Goal: Task Accomplishment & Management: Complete application form

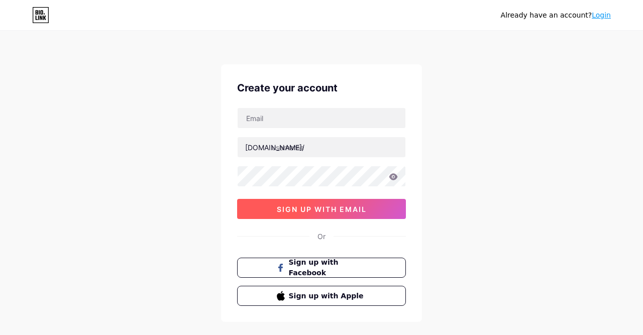
click at [355, 210] on span "sign up with email" at bounding box center [322, 209] width 90 height 9
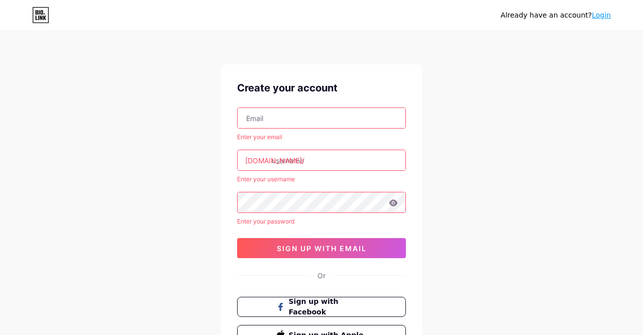
click at [333, 115] on input "text" at bounding box center [322, 118] width 168 height 20
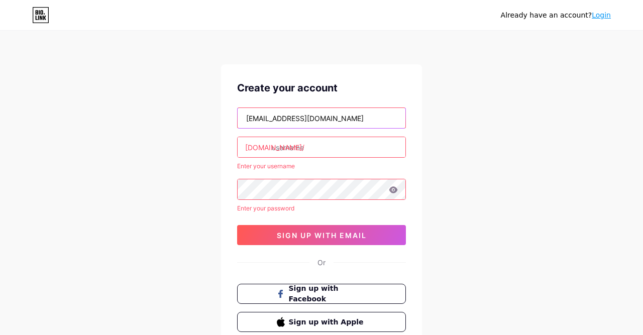
type input "[EMAIL_ADDRESS][DOMAIN_NAME]"
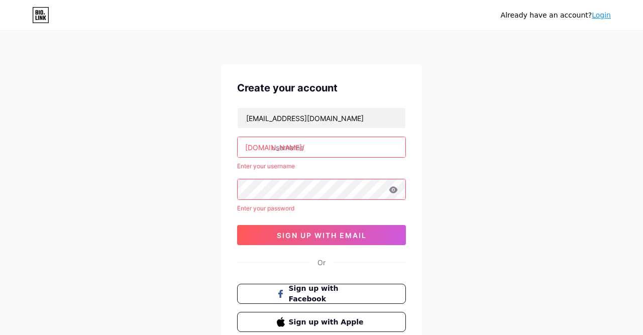
click at [336, 145] on input "text" at bounding box center [322, 147] width 168 height 20
type input "r"
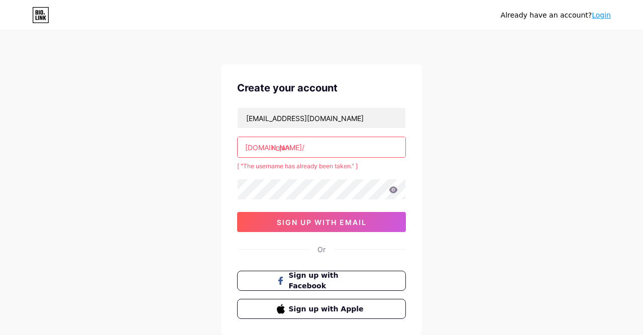
click at [302, 147] on input "rinjani" at bounding box center [322, 147] width 168 height 20
click at [315, 147] on input "transformasi rinjani" at bounding box center [322, 147] width 168 height 20
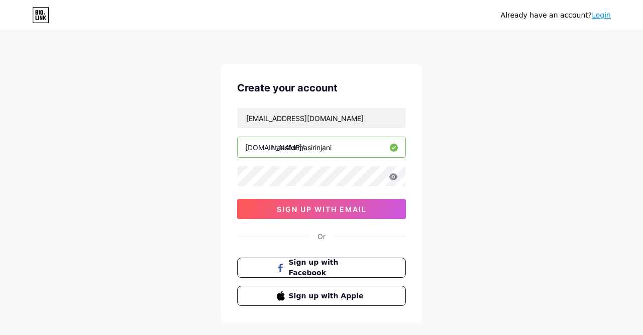
type input "transformasirinjani"
click at [439, 165] on div "Already have an account? Login Create your account [EMAIL_ADDRESS][DOMAIN_NAME]…" at bounding box center [321, 192] width 643 height 385
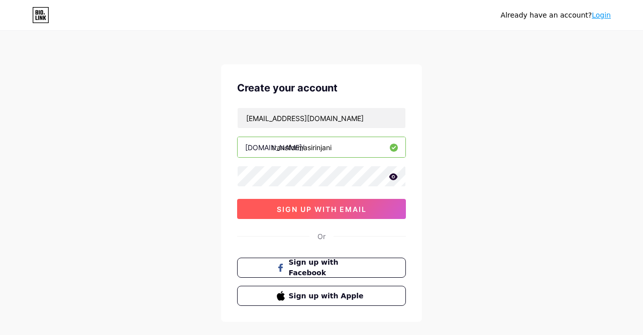
click at [341, 211] on span "sign up with email" at bounding box center [322, 209] width 90 height 9
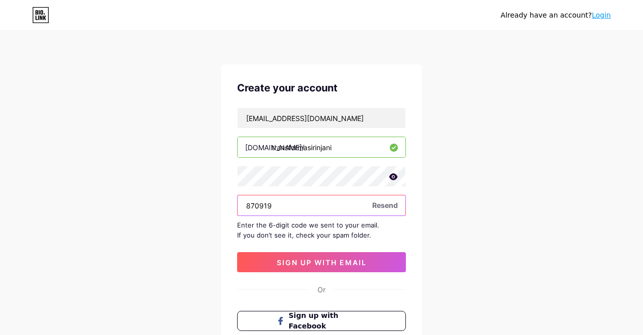
scroll to position [101, 0]
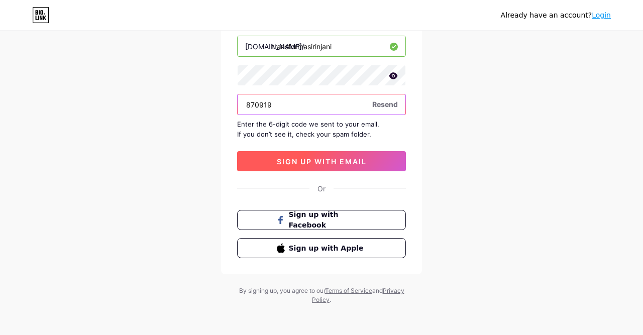
type input "870919"
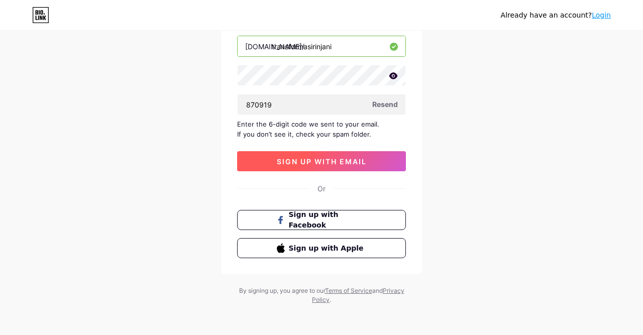
click at [371, 156] on button "sign up with email" at bounding box center [321, 161] width 169 height 20
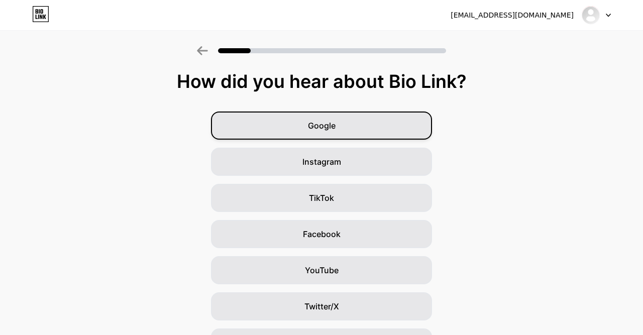
click at [382, 122] on div "Google" at bounding box center [321, 126] width 221 height 28
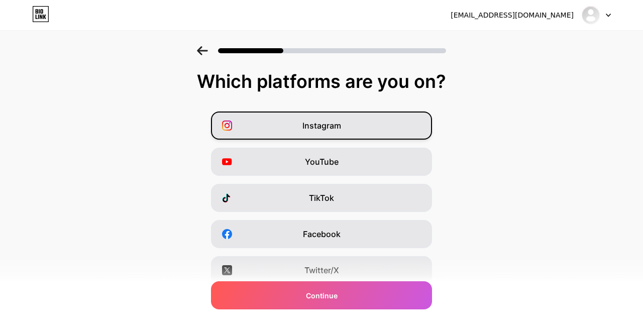
click at [363, 120] on div "Instagram" at bounding box center [321, 126] width 221 height 28
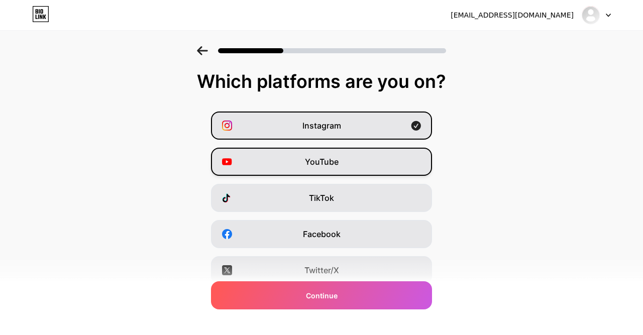
click at [353, 157] on div "YouTube" at bounding box center [321, 162] width 221 height 28
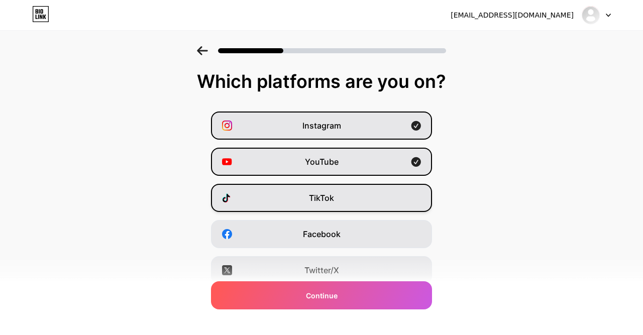
click at [369, 202] on div "TikTok" at bounding box center [321, 198] width 221 height 28
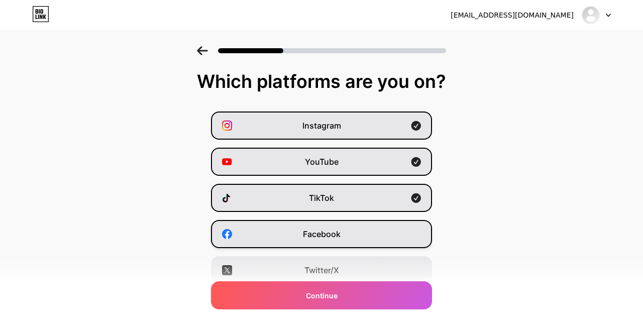
click at [367, 231] on div "Facebook" at bounding box center [321, 234] width 221 height 28
click at [367, 268] on div "Twitter/X" at bounding box center [321, 270] width 221 height 28
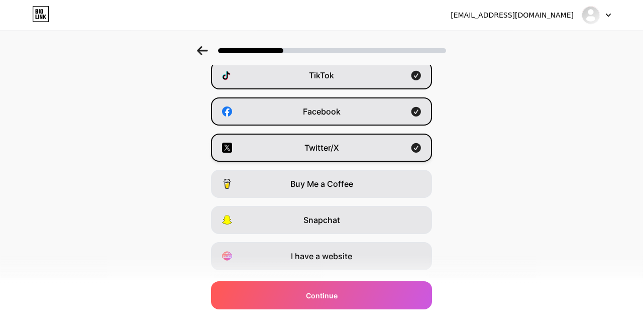
scroll to position [148, 0]
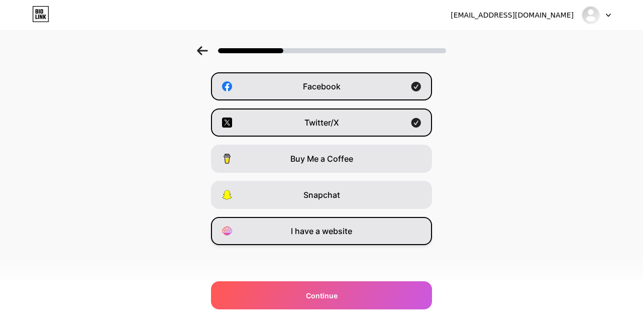
click at [385, 224] on div "I have a website" at bounding box center [321, 231] width 221 height 28
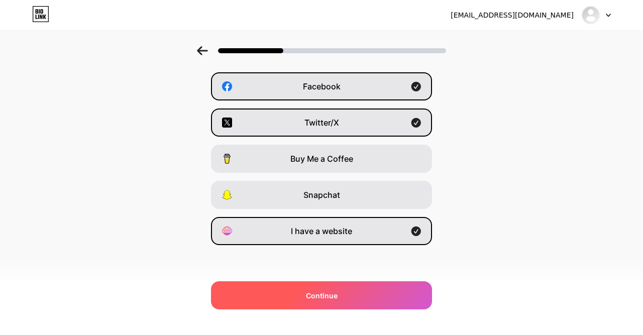
click at [370, 285] on div "Continue" at bounding box center [321, 296] width 221 height 28
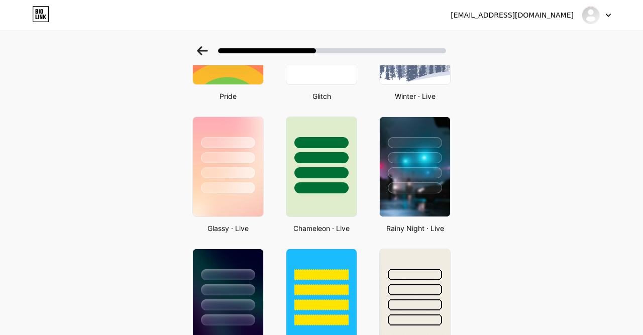
scroll to position [263, 0]
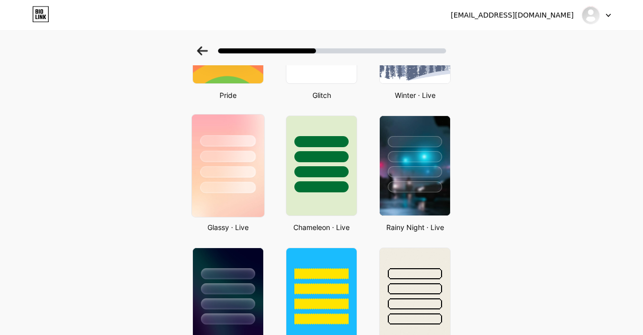
click at [246, 162] on div at bounding box center [228, 154] width 72 height 79
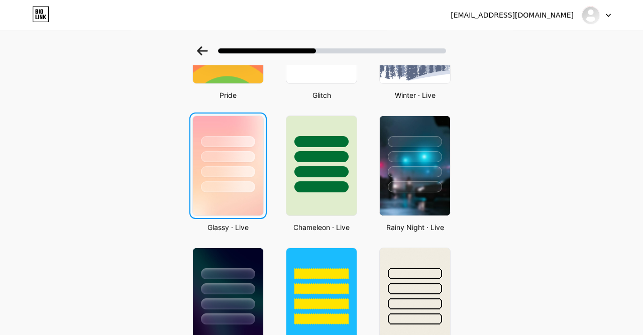
scroll to position [0, 0]
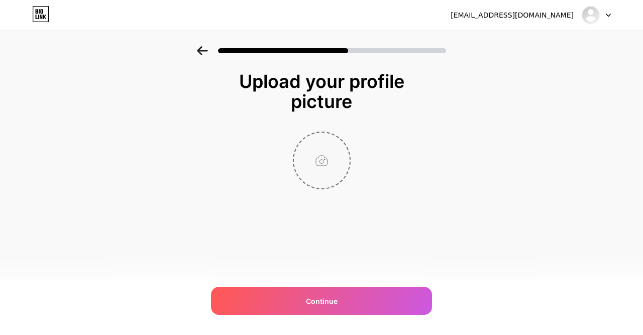
click at [329, 172] on input "file" at bounding box center [322, 161] width 56 height 56
type input "C:\fakepath\Logo Transformasi RINJANI.png"
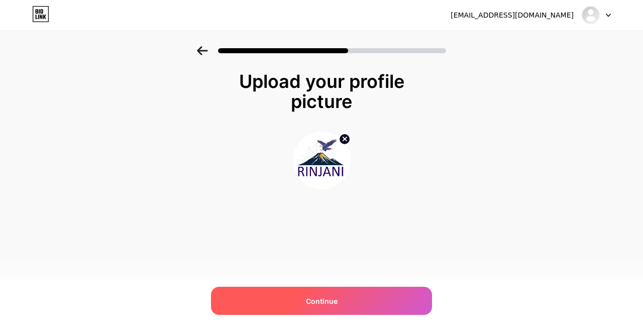
click at [346, 304] on div "Continue" at bounding box center [321, 301] width 221 height 28
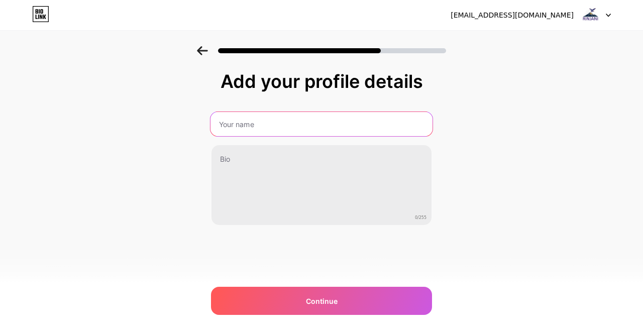
click at [323, 126] on input "text" at bounding box center [322, 124] width 222 height 24
type input "Transformasi Intelijen dan Penindakan Keimigrasian Menuju"
type input "RINJANI"
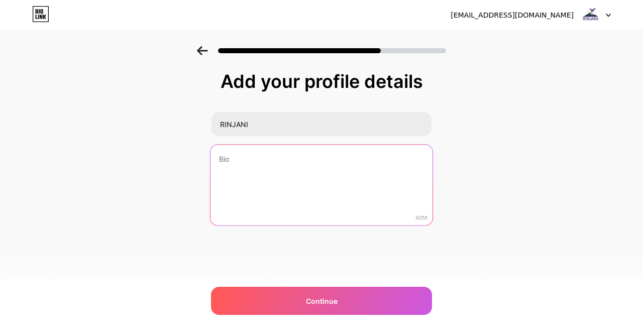
click at [286, 167] on textarea at bounding box center [322, 186] width 222 height 82
paste textarea "Transformasi Intelijen dan Penindakan Keimigrasian Menuju"
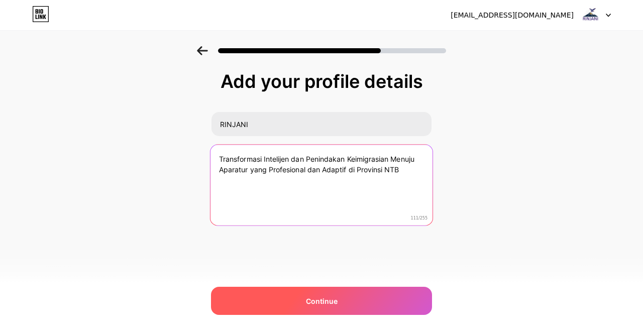
type textarea "Transformasi Intelijen dan Penindakan Keimigrasian Menuju Aparatur yang Profesi…"
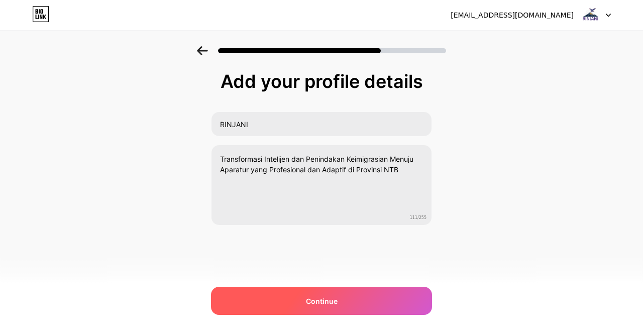
click at [377, 297] on div "Continue" at bounding box center [321, 301] width 221 height 28
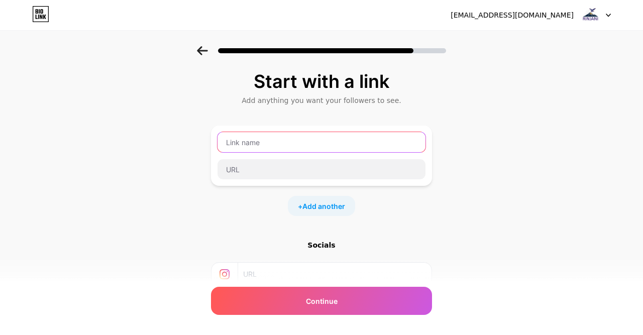
click at [291, 147] on input "text" at bounding box center [322, 142] width 208 height 20
click at [317, 142] on input "text" at bounding box center [322, 142] width 208 height 20
type input "R"
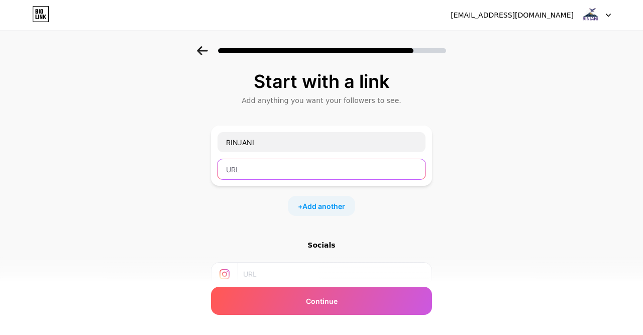
click at [282, 168] on input "text" at bounding box center [322, 169] width 208 height 20
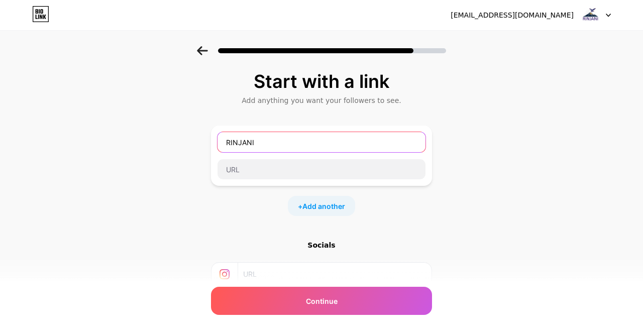
click at [318, 142] on input "RINJANI" at bounding box center [322, 142] width 208 height 20
type input "R"
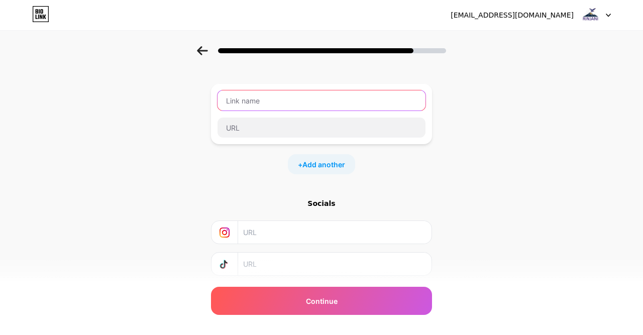
scroll to position [103, 0]
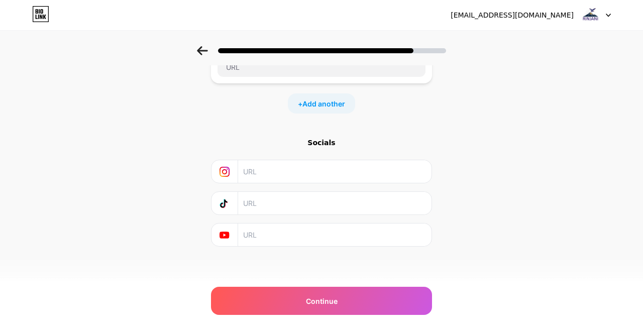
click at [324, 169] on input "text" at bounding box center [334, 171] width 182 height 23
paste input "[URL][DOMAIN_NAME]"
type input "[URL][DOMAIN_NAME]"
click at [282, 205] on input "text" at bounding box center [334, 203] width 182 height 23
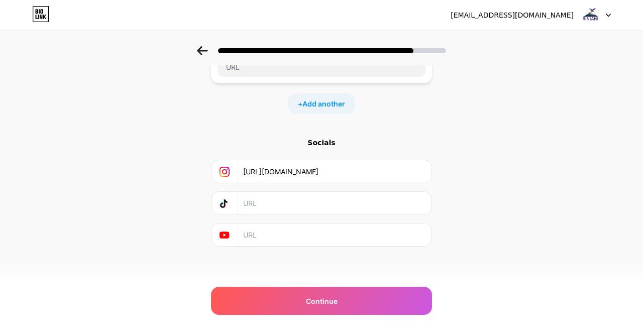
paste input "[URL][DOMAIN_NAME]"
type input "[URL][DOMAIN_NAME]"
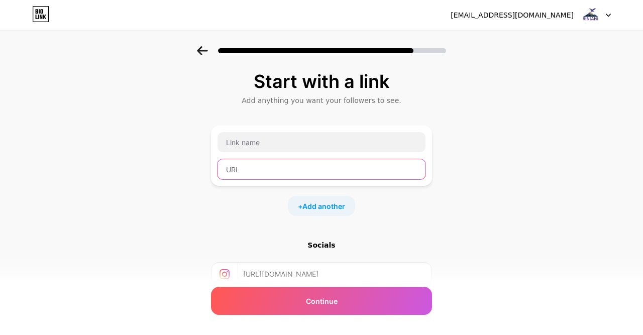
click at [271, 174] on input "text" at bounding box center [322, 169] width 208 height 20
paste input "[URL][DOMAIN_NAME]"
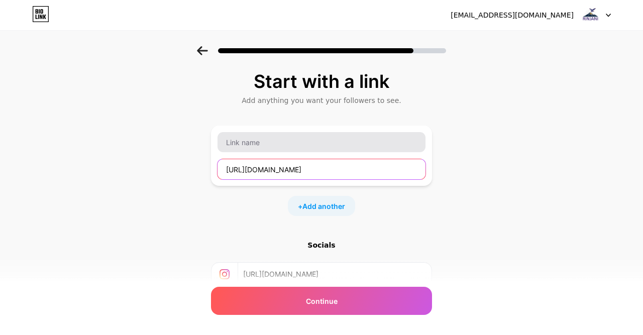
type input "[URL][DOMAIN_NAME]"
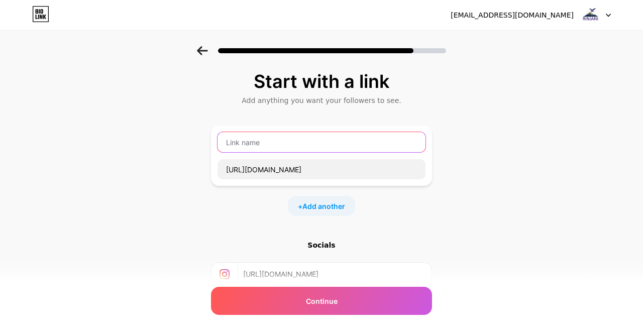
click at [318, 144] on input "text" at bounding box center [322, 142] width 208 height 20
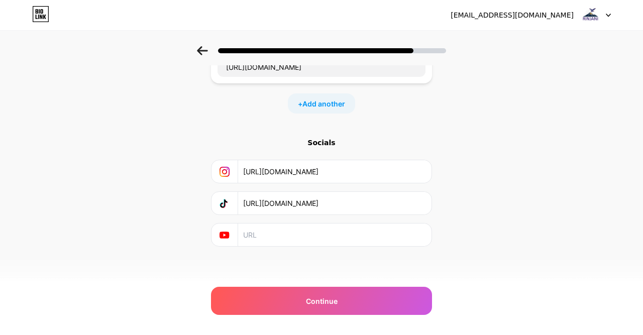
type input "Transformasi RINJANI"
click at [284, 238] on input "text" at bounding box center [334, 235] width 182 height 23
paste input "[URL][DOMAIN_NAME]"
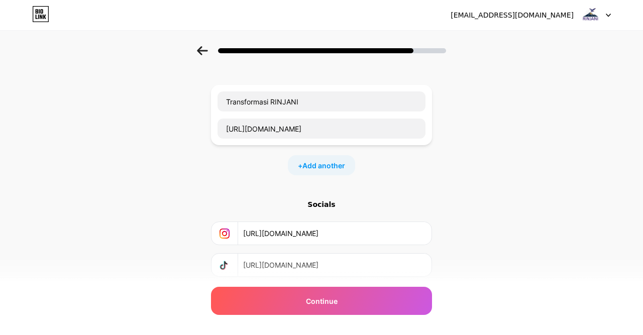
scroll to position [0, 0]
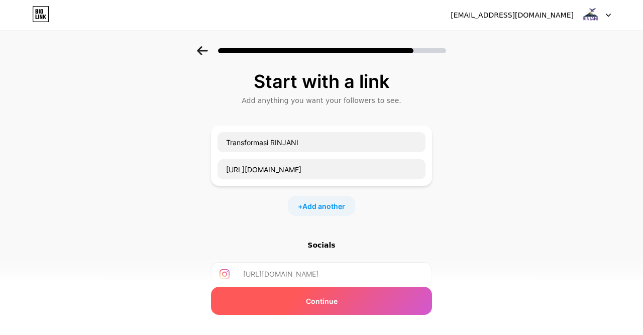
type input "[URL][DOMAIN_NAME]"
click at [370, 302] on div "Continue" at bounding box center [321, 301] width 221 height 28
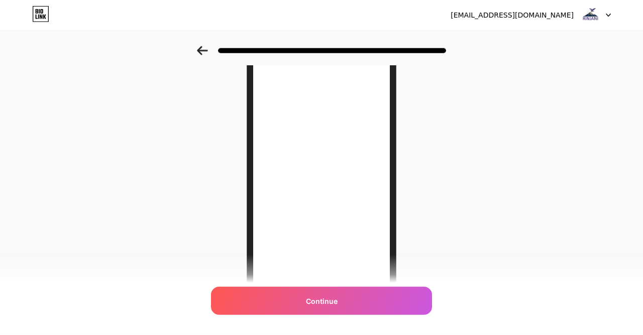
scroll to position [107, 0]
click at [204, 51] on icon at bounding box center [202, 50] width 11 height 9
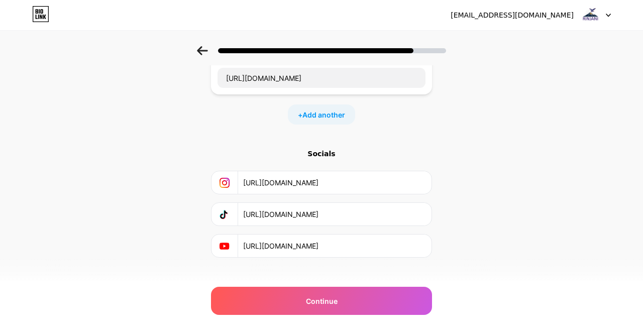
scroll to position [103, 0]
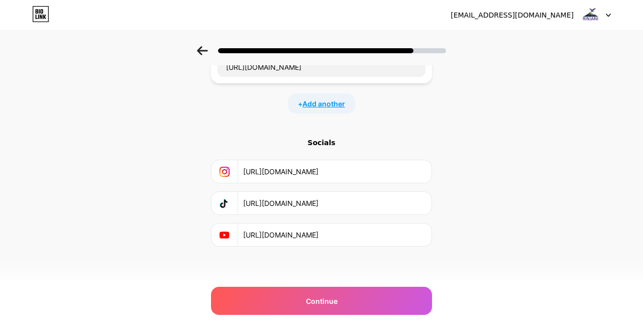
click at [330, 103] on span "Add another" at bounding box center [324, 104] width 43 height 11
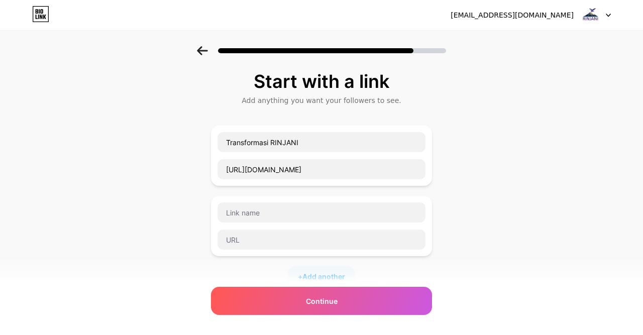
scroll to position [172, 0]
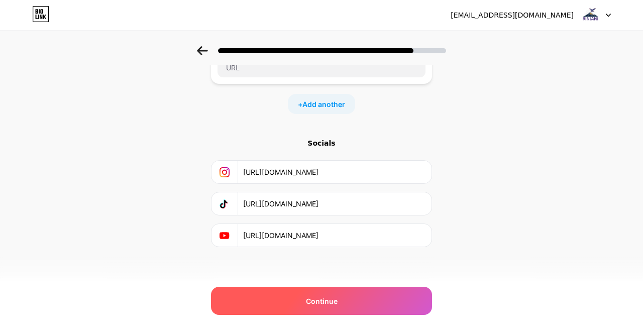
click at [400, 302] on div "Continue" at bounding box center [321, 301] width 221 height 28
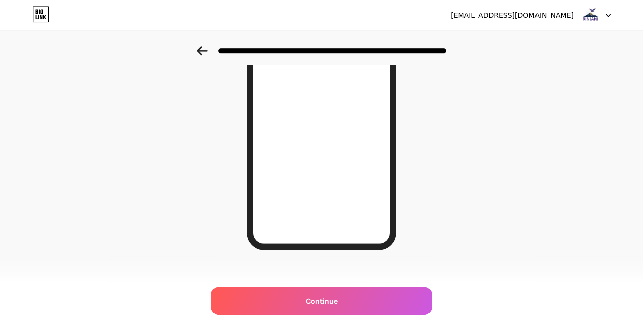
scroll to position [170, 0]
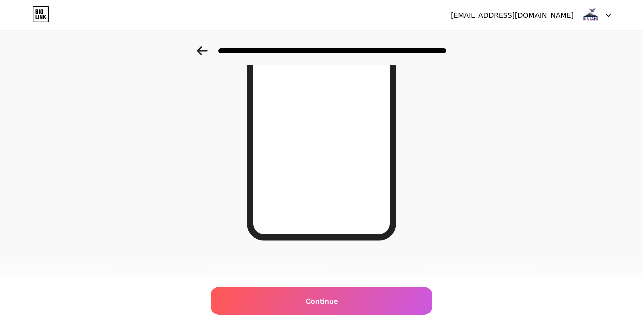
click at [204, 53] on icon at bounding box center [202, 50] width 11 height 9
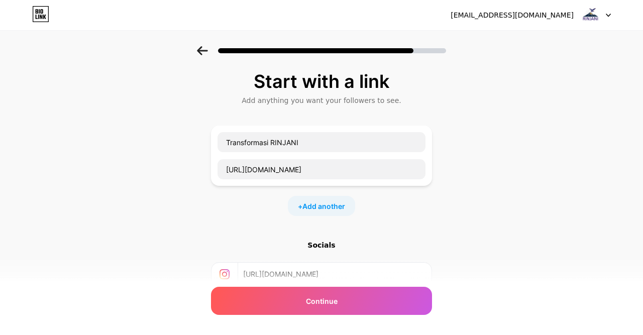
click at [204, 53] on icon at bounding box center [202, 50] width 11 height 9
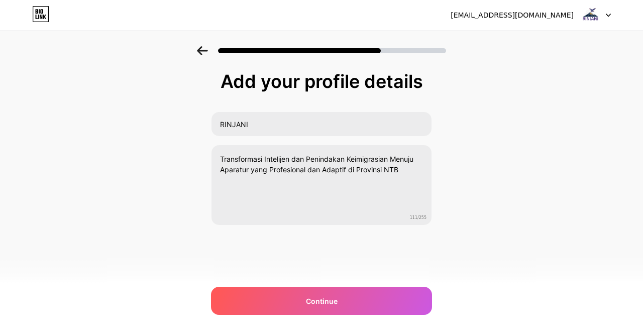
click at [204, 53] on icon at bounding box center [202, 50] width 11 height 9
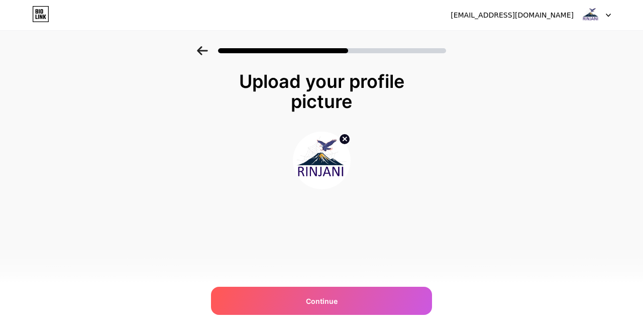
click at [204, 53] on icon at bounding box center [202, 50] width 11 height 9
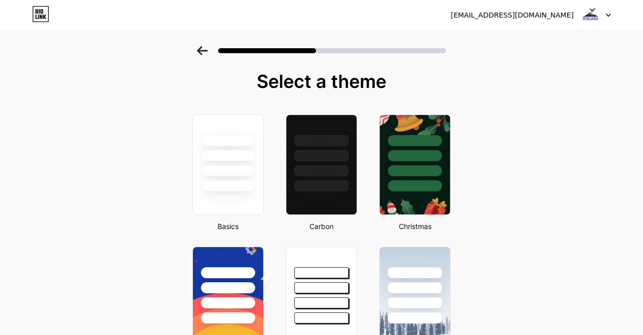
click at [199, 54] on icon at bounding box center [202, 50] width 11 height 9
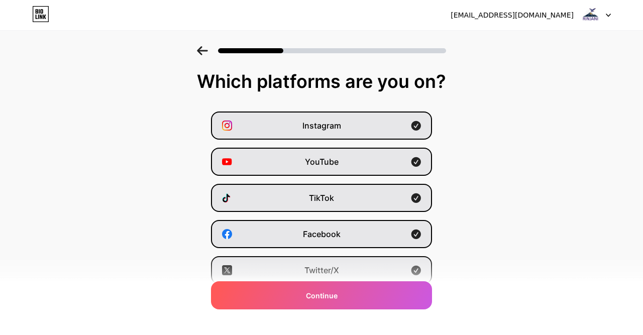
scroll to position [148, 0]
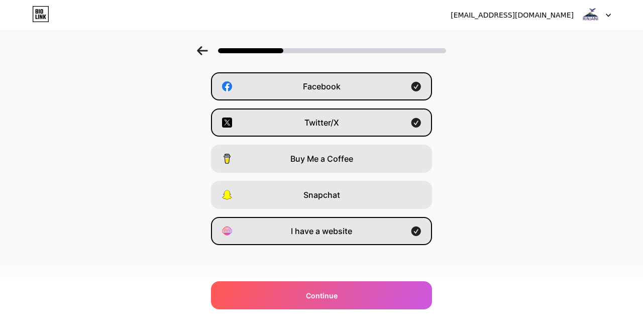
click at [204, 51] on icon at bounding box center [202, 50] width 11 height 9
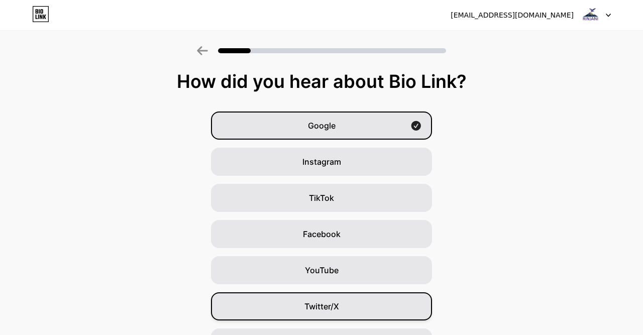
scroll to position [98, 0]
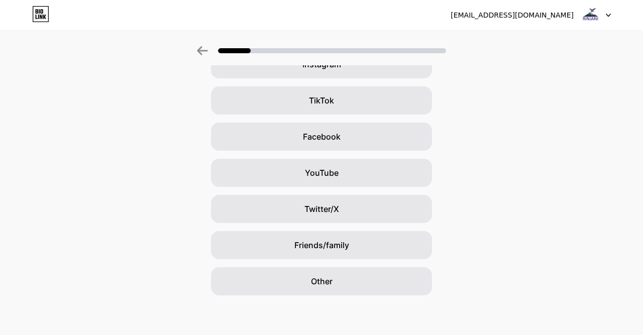
click at [486, 161] on div "Google Instagram TikTok Facebook YouTube Twitter/X Friends/family Other" at bounding box center [321, 155] width 643 height 282
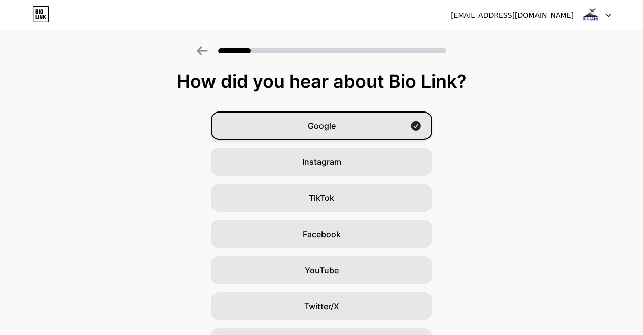
click at [414, 135] on div "Google" at bounding box center [321, 126] width 221 height 28
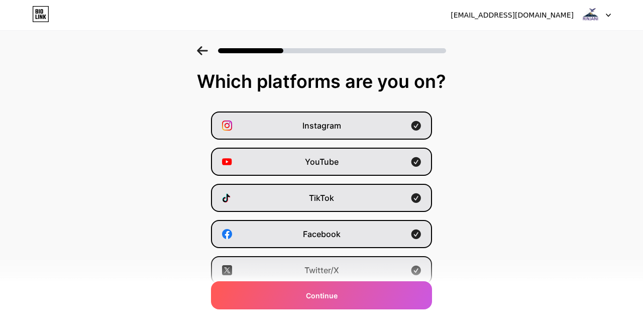
scroll to position [148, 0]
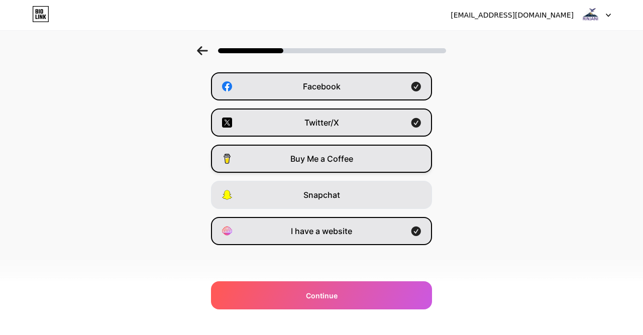
click at [382, 158] on div "Buy Me a Coffee" at bounding box center [321, 159] width 221 height 28
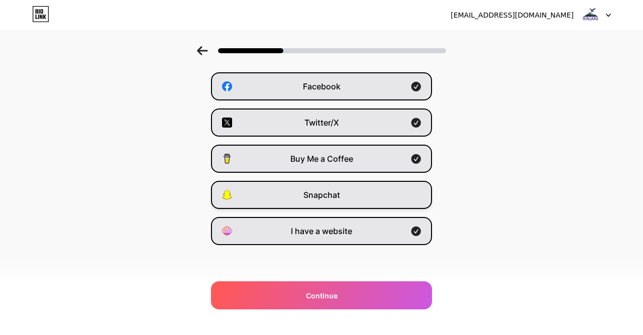
click at [365, 186] on div "Snapchat" at bounding box center [321, 195] width 221 height 28
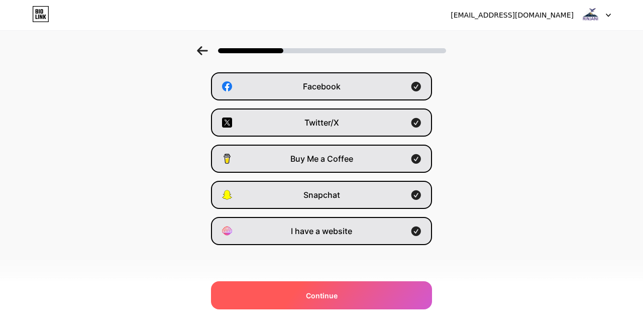
click at [390, 299] on div "Continue" at bounding box center [321, 296] width 221 height 28
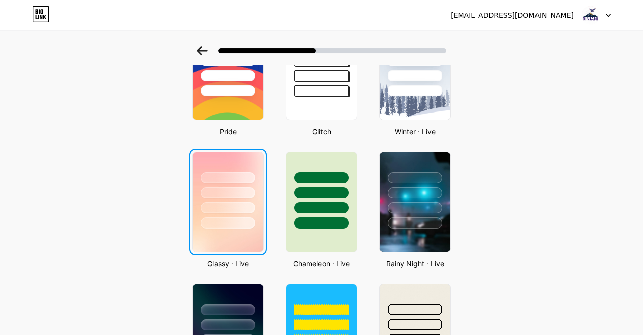
scroll to position [232, 0]
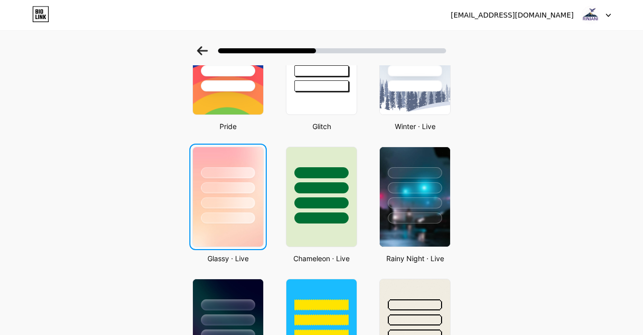
click at [228, 207] on div at bounding box center [228, 203] width 54 height 11
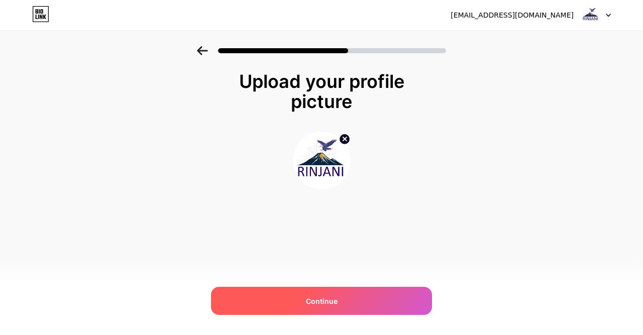
click at [361, 300] on div "Continue" at bounding box center [321, 301] width 221 height 28
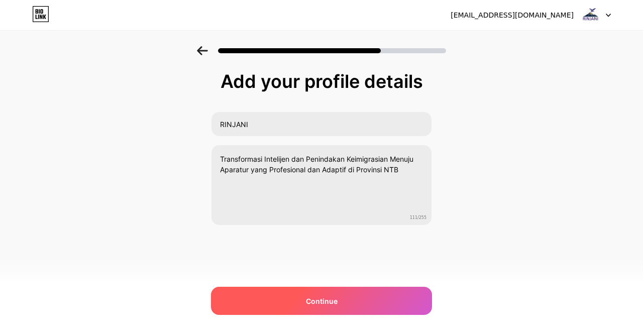
click at [382, 302] on div "Continue" at bounding box center [321, 301] width 221 height 28
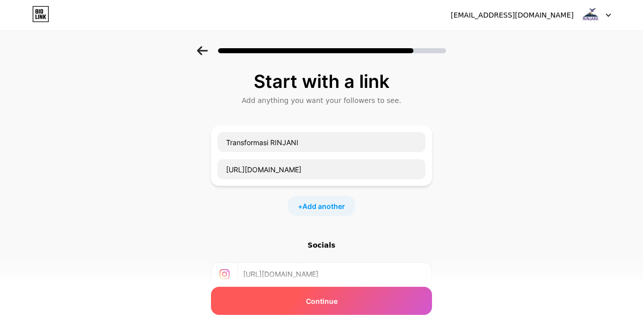
click at [368, 298] on div "Continue" at bounding box center [321, 301] width 221 height 28
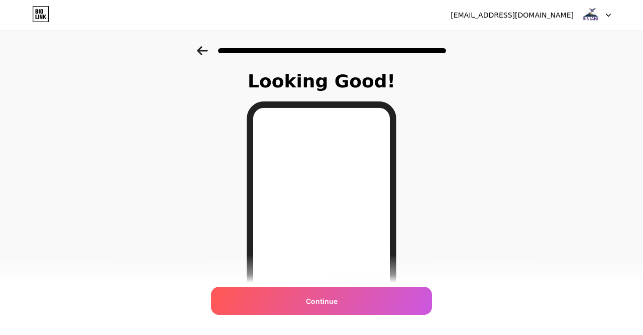
scroll to position [170, 0]
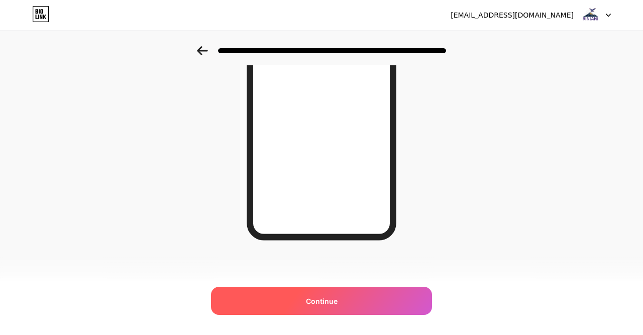
click at [391, 304] on div "Continue" at bounding box center [321, 301] width 221 height 28
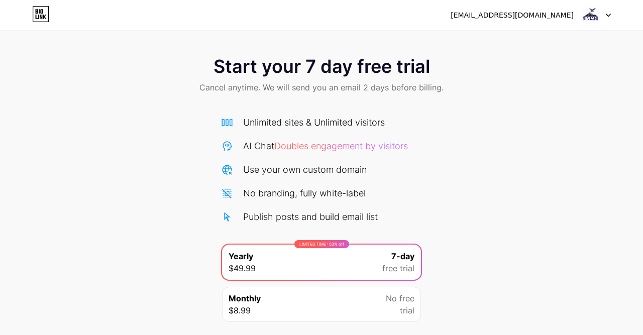
scroll to position [68, 0]
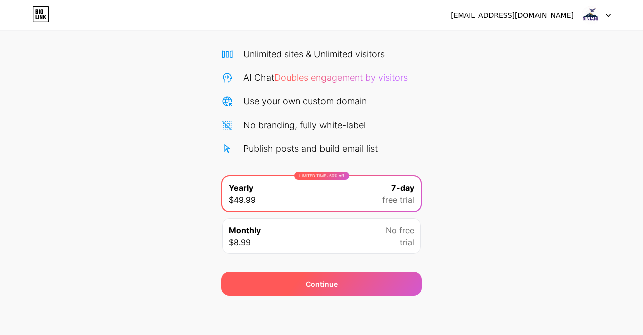
click at [371, 280] on div "Continue" at bounding box center [321, 284] width 201 height 24
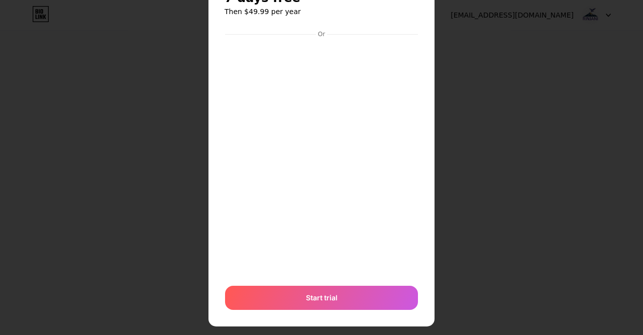
scroll to position [61, 0]
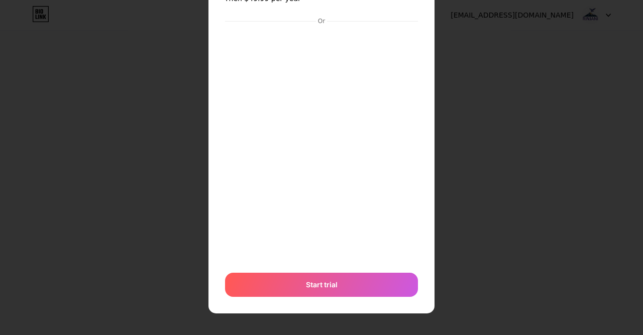
click at [447, 204] on div at bounding box center [321, 106] width 643 height 335
